Goal: Information Seeking & Learning: Stay updated

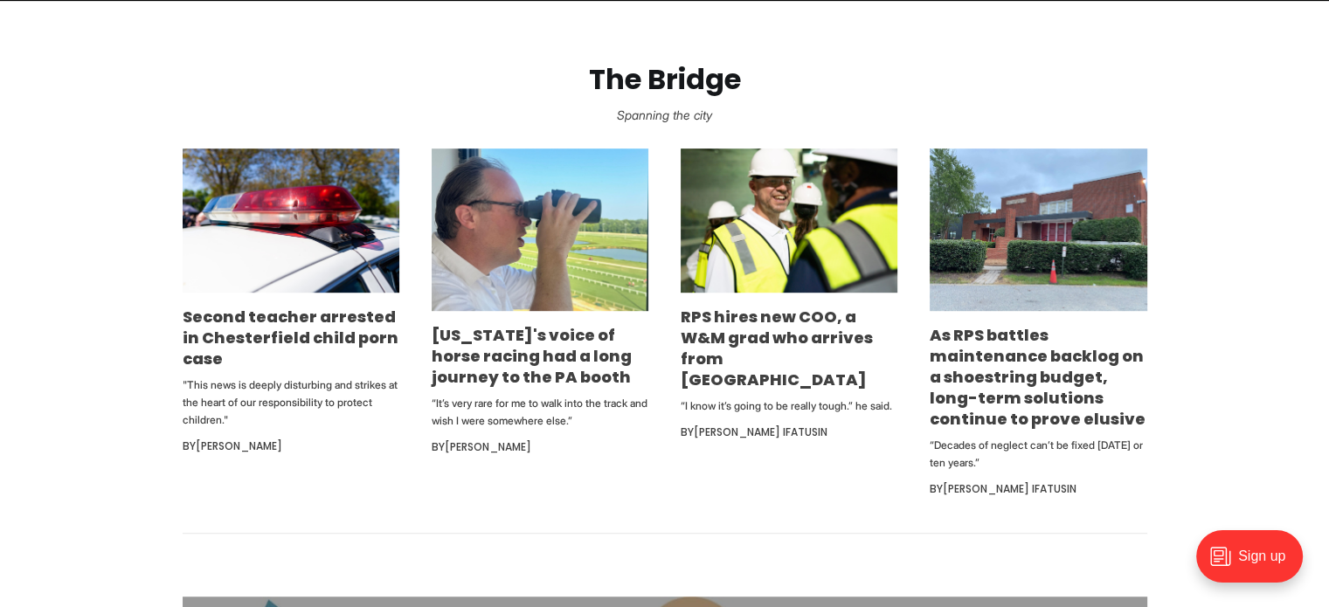
scroll to position [1003, 0]
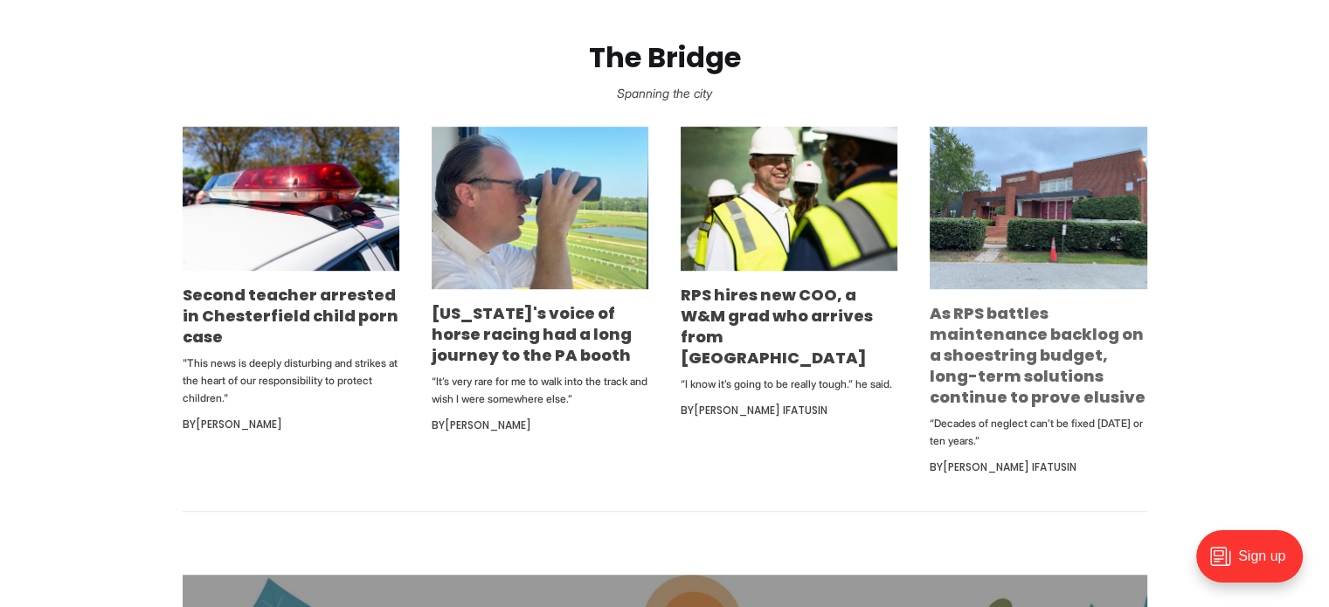
click at [1042, 339] on link "As RPS battles maintenance backlog on a shoestring budget, long-term solutions …" at bounding box center [1038, 355] width 216 height 106
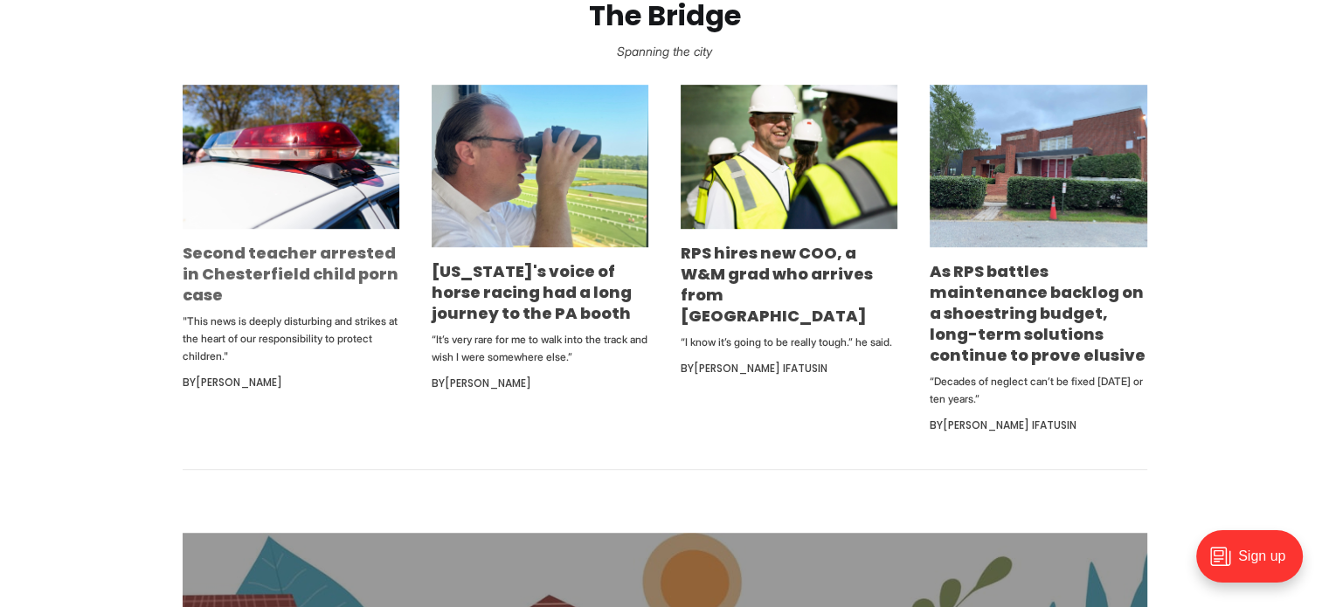
click at [351, 262] on link "Second teacher arrested in Chesterfield child porn case" at bounding box center [291, 274] width 216 height 64
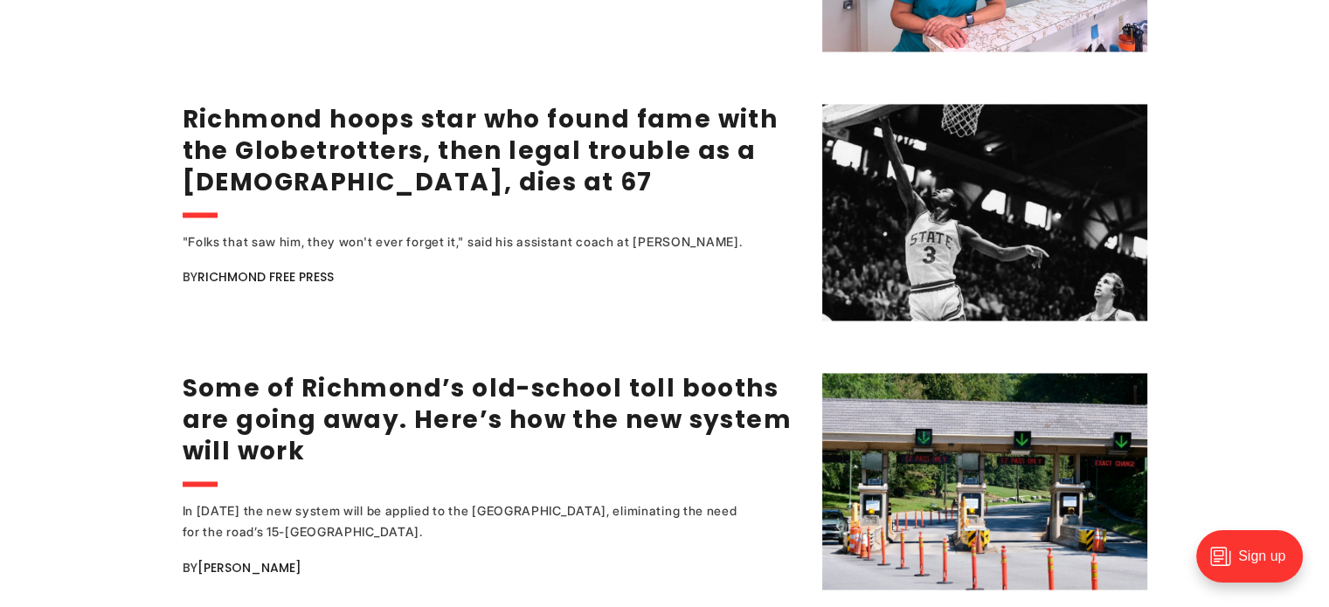
scroll to position [2767, 0]
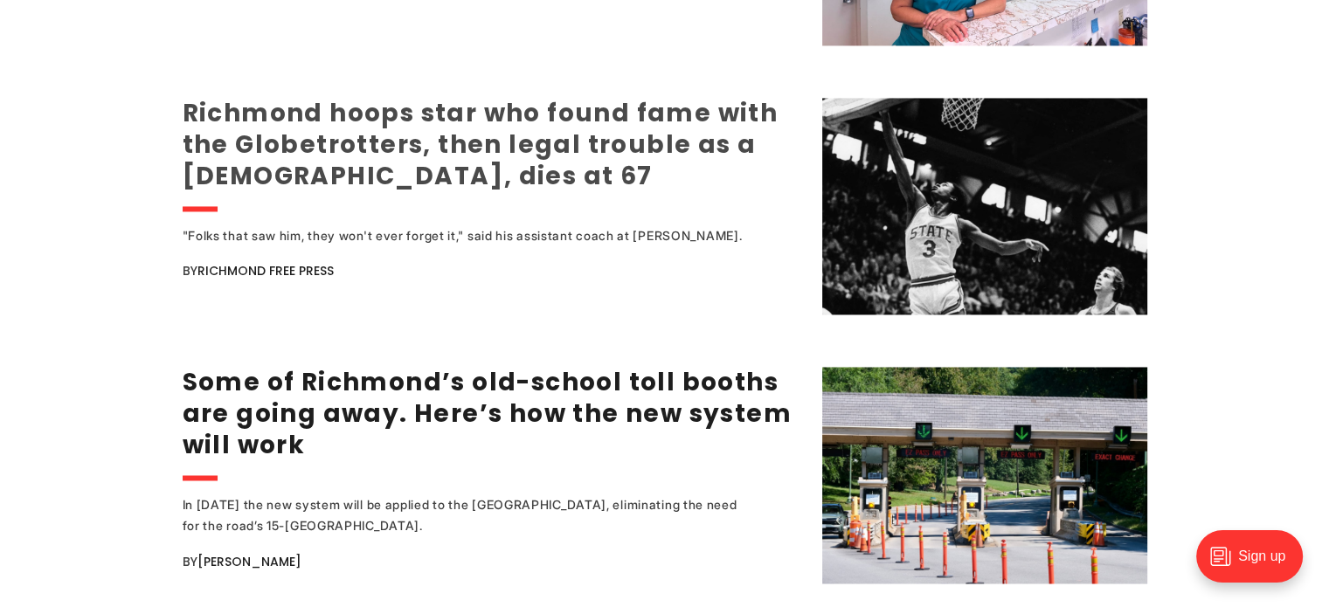
click at [615, 114] on link "Richmond hoops star who found fame with the Globetrotters, then legal trouble a…" at bounding box center [481, 144] width 596 height 97
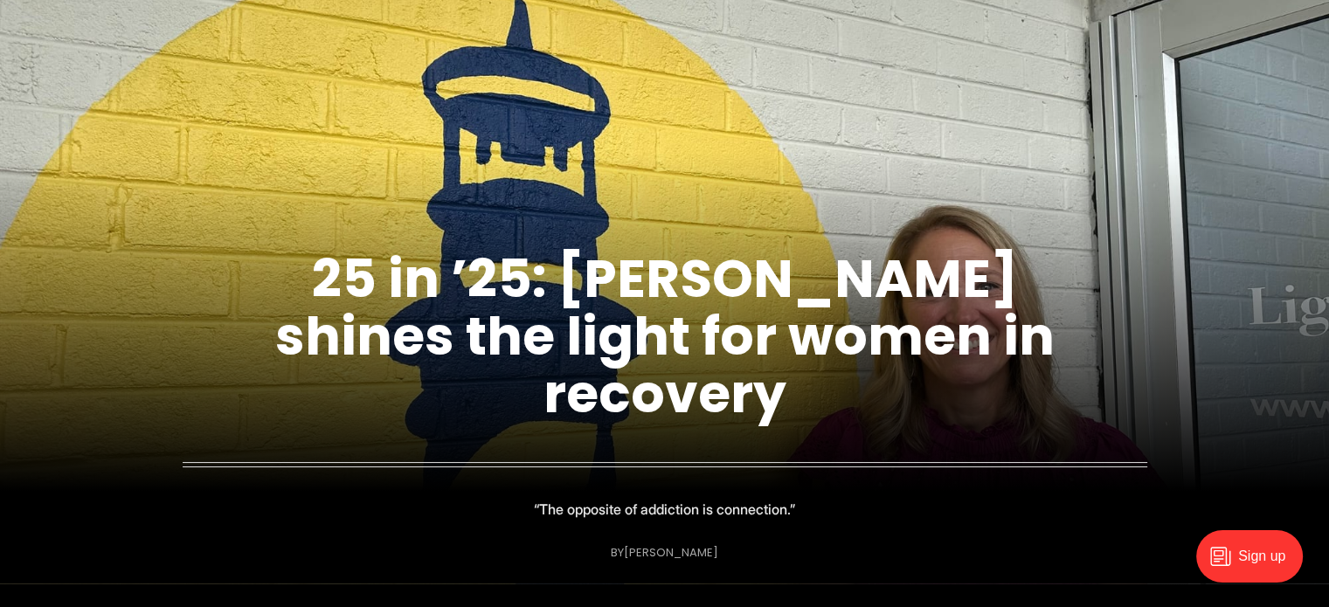
scroll to position [54, 0]
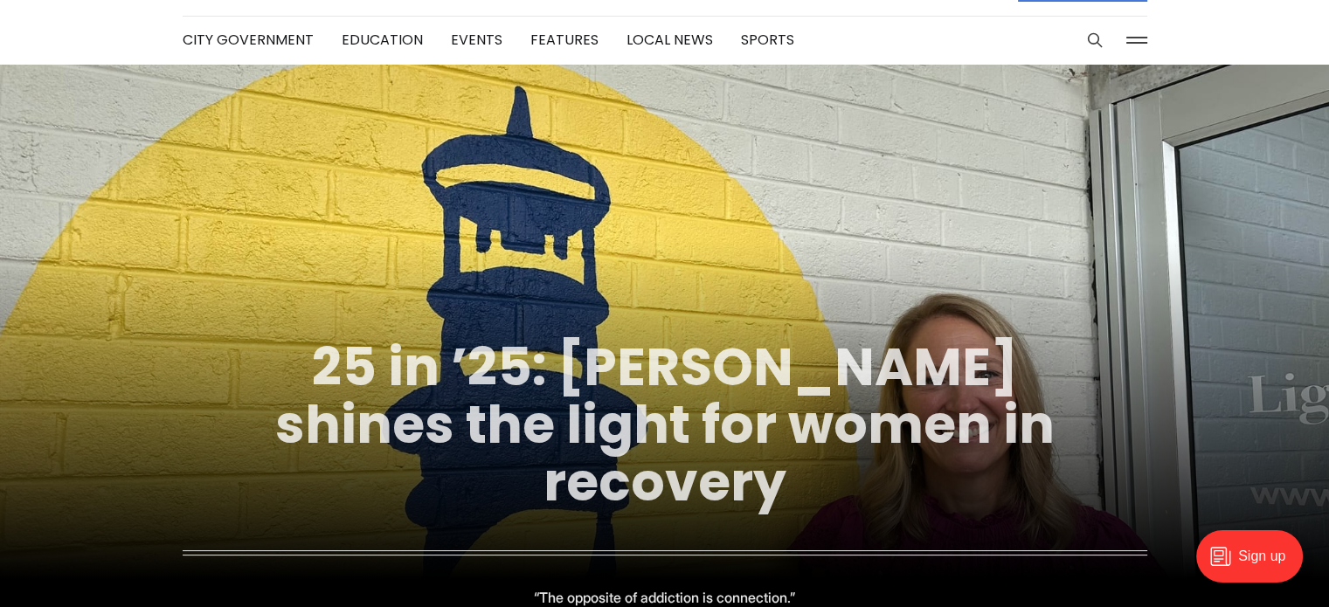
click at [950, 377] on link "25 in ’25: [PERSON_NAME] shines the light for women in recovery" at bounding box center [664, 424] width 779 height 189
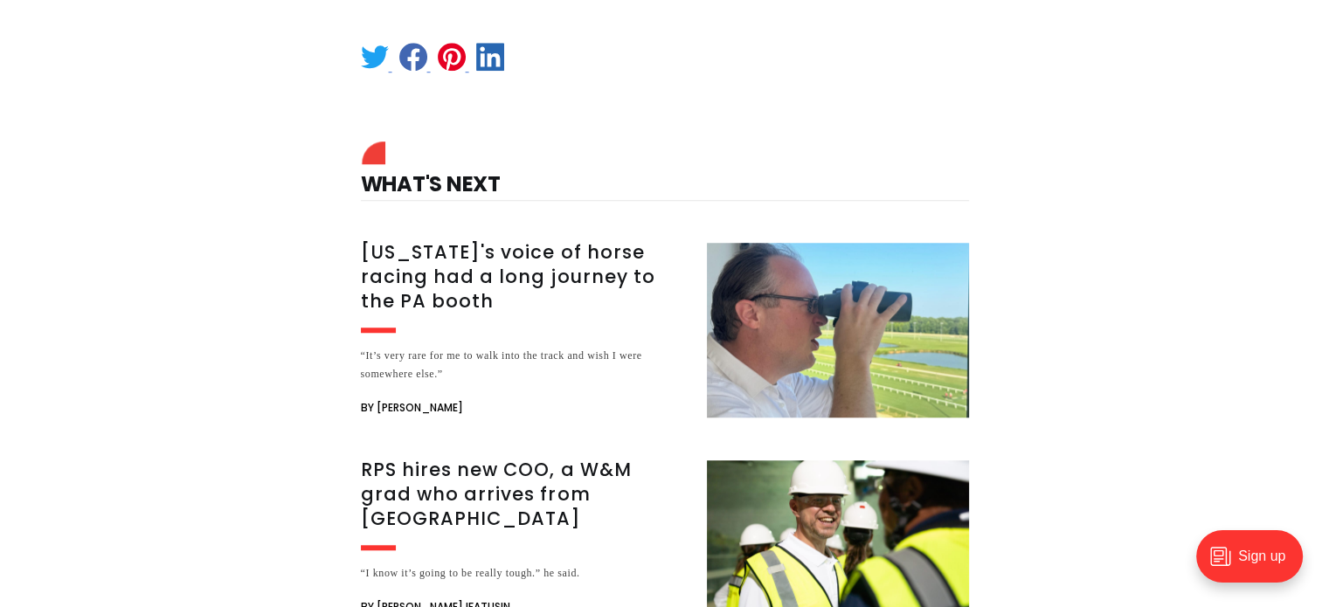
scroll to position [1445, 0]
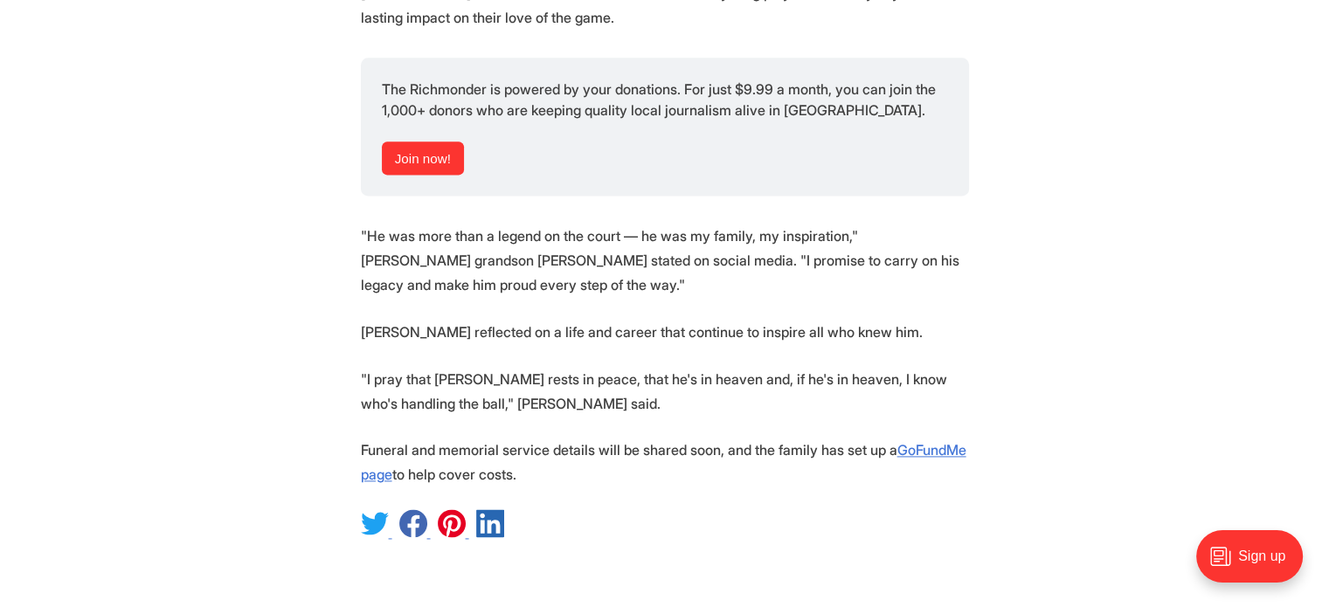
scroll to position [2325, 0]
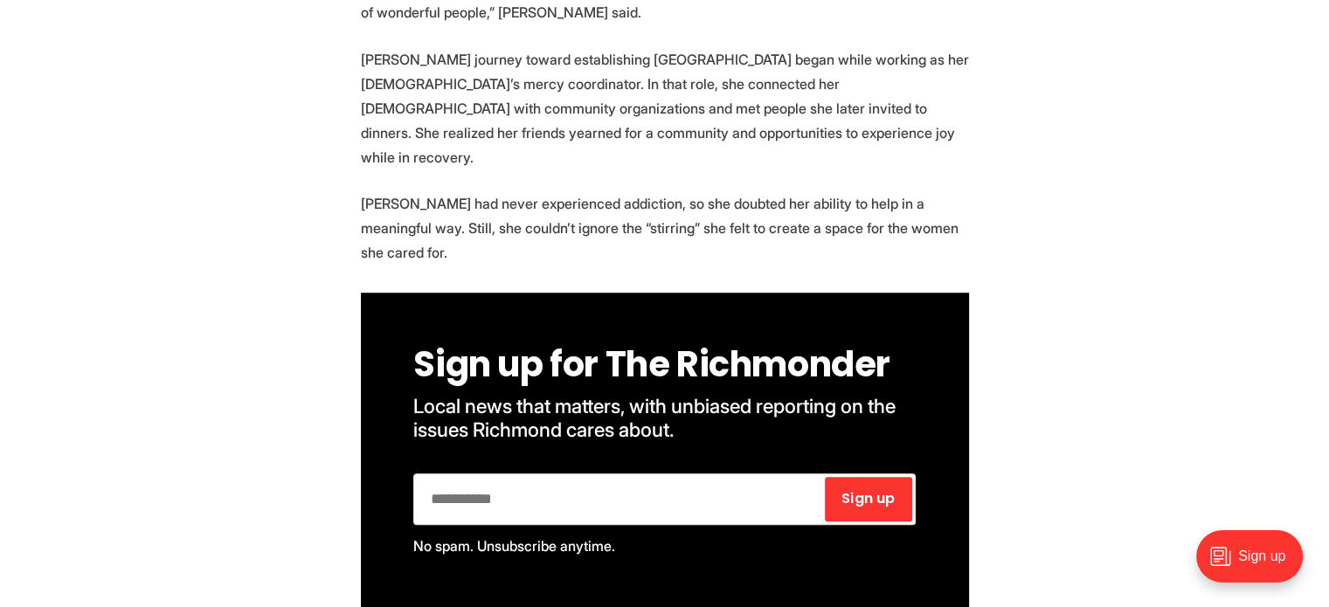
scroll to position [1381, 0]
